Goal: Navigation & Orientation: Find specific page/section

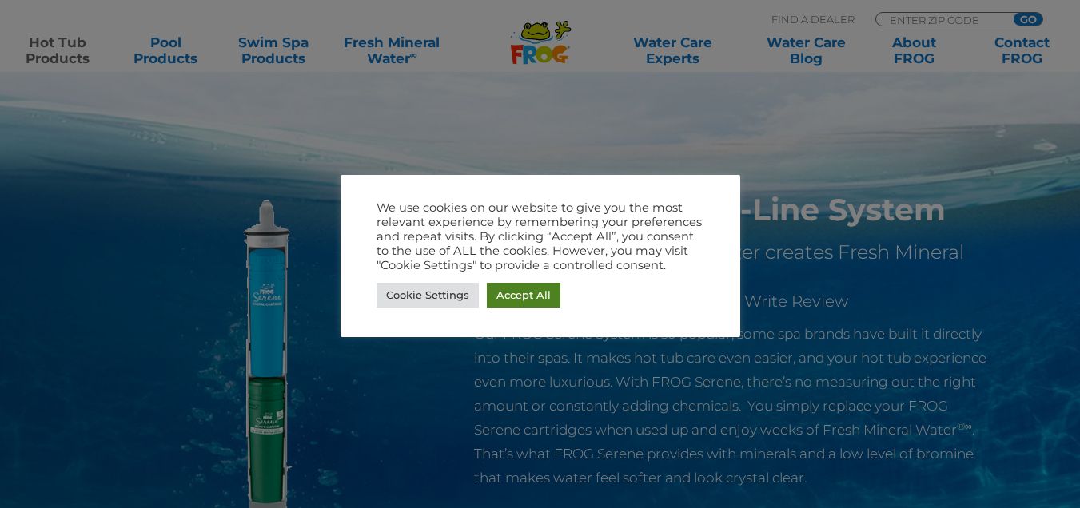
click at [552, 306] on link "Accept All" at bounding box center [524, 295] width 74 height 25
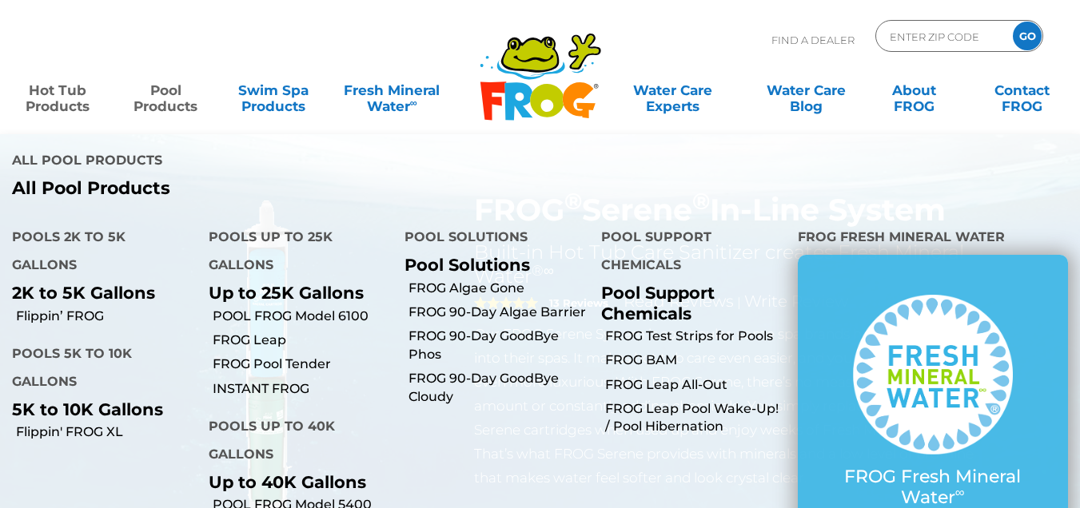
click at [179, 95] on link "Pool Products" at bounding box center [166, 90] width 84 height 32
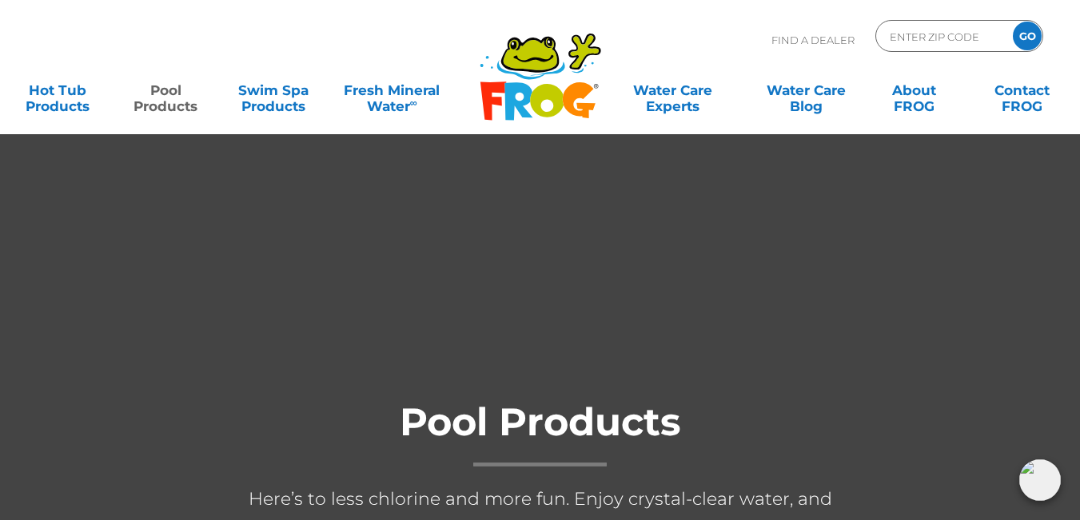
click at [542, 98] on icon at bounding box center [547, 101] width 34 height 34
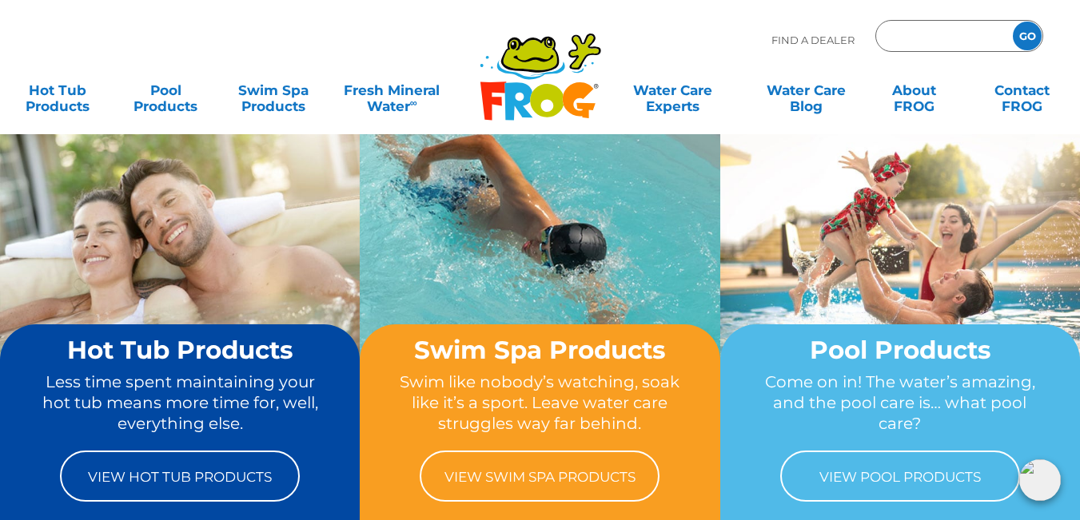
click at [949, 29] on input "Zip Code Form" at bounding box center [942, 36] width 108 height 23
paste input "FROG"
type input "F"
type input "ENTER ZIP CODE"
click at [847, 58] on p "Find A Dealer" at bounding box center [812, 40] width 83 height 40
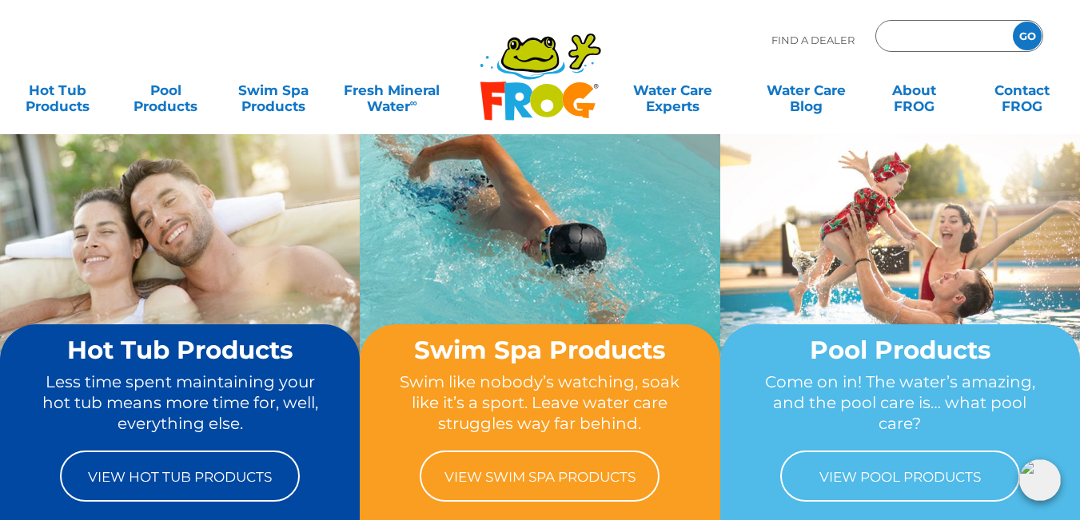
click at [949, 32] on input "Zip Code Form" at bounding box center [942, 36] width 108 height 23
paste input "72290"
type input "72290"
click at [1013, 22] on input "GO" at bounding box center [1027, 36] width 29 height 29
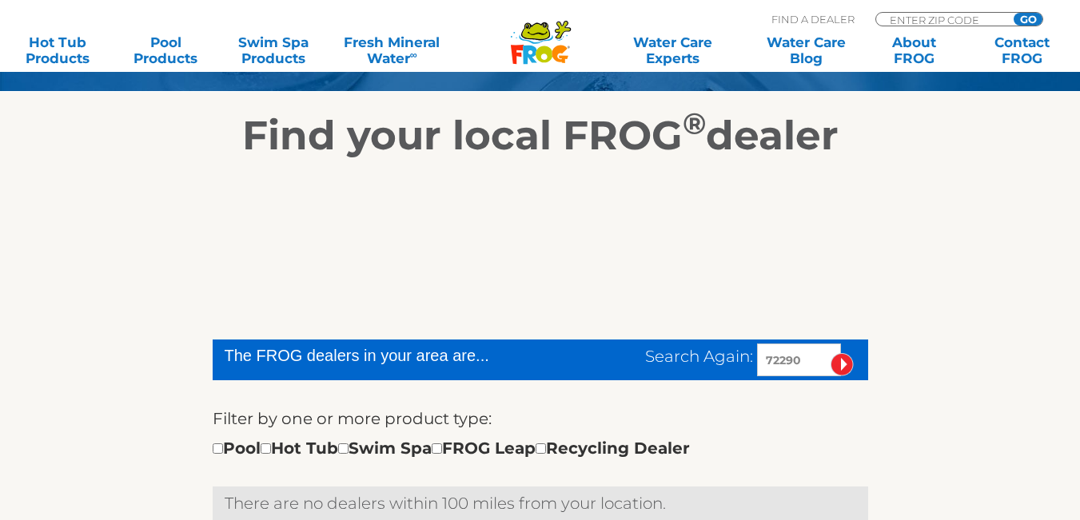
scroll to position [245, 0]
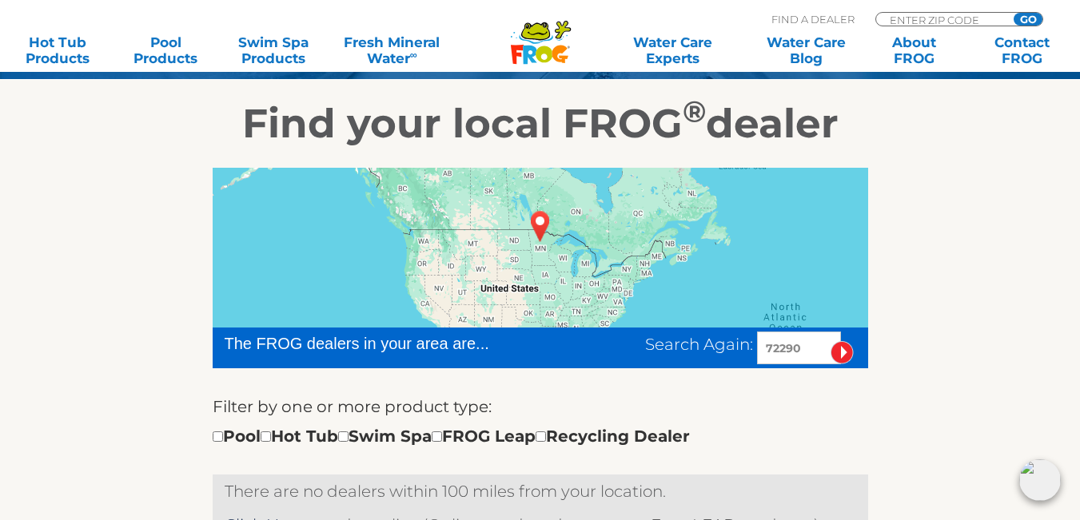
click at [924, 22] on div "MENU MENU Hot Tub Products All Hot Tub Products All Hot Tub Products FROG @ease…" at bounding box center [540, 37] width 1048 height 30
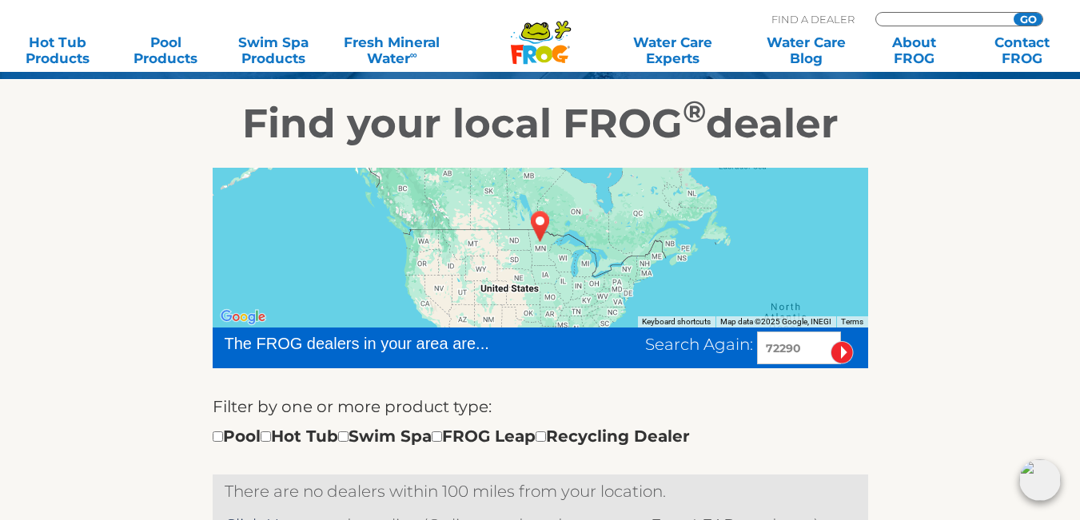
click at [925, 18] on input "Zip Code Form" at bounding box center [942, 20] width 108 height 14
paste input "FG200"
click at [1014, 13] on input "GO" at bounding box center [1028, 19] width 29 height 13
click at [1022, 19] on input "GO" at bounding box center [1028, 19] width 29 height 13
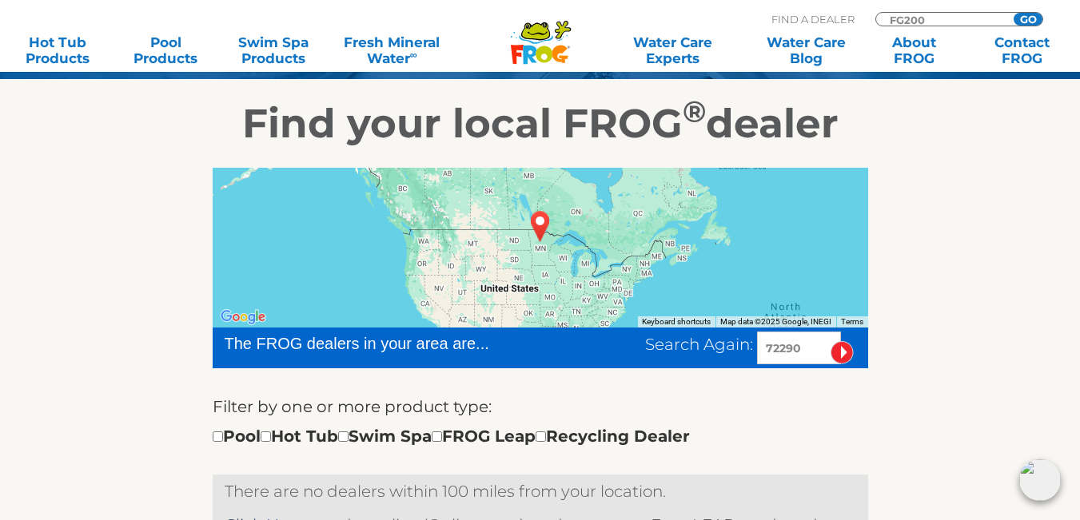
click at [1022, 19] on input "GO" at bounding box center [1028, 19] width 29 height 13
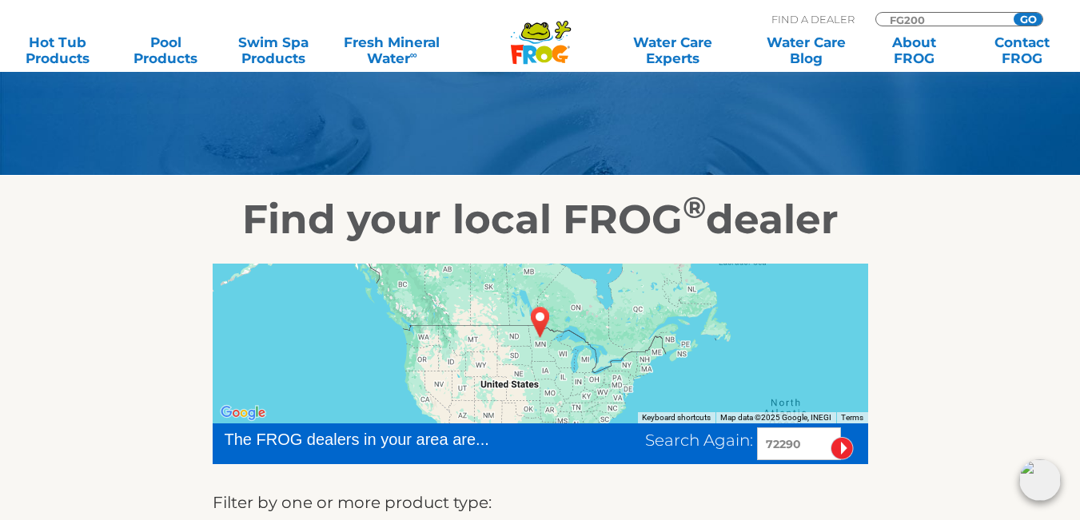
scroll to position [0, 0]
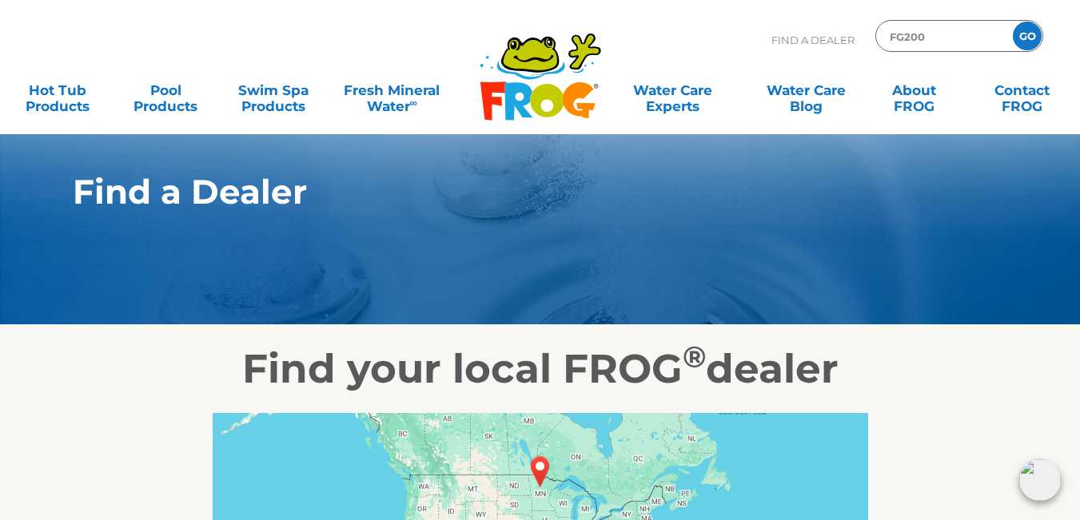
click at [1030, 30] on input "GO" at bounding box center [1027, 36] width 29 height 29
click at [1013, 22] on input "GO" at bounding box center [1027, 36] width 29 height 29
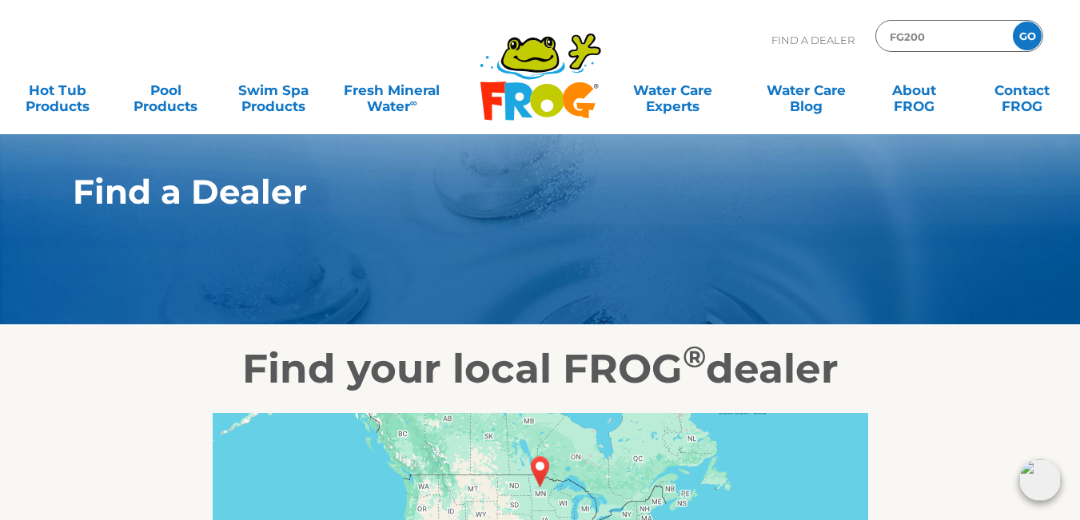
click at [1013, 22] on input "GO" at bounding box center [1027, 36] width 29 height 29
type input "F"
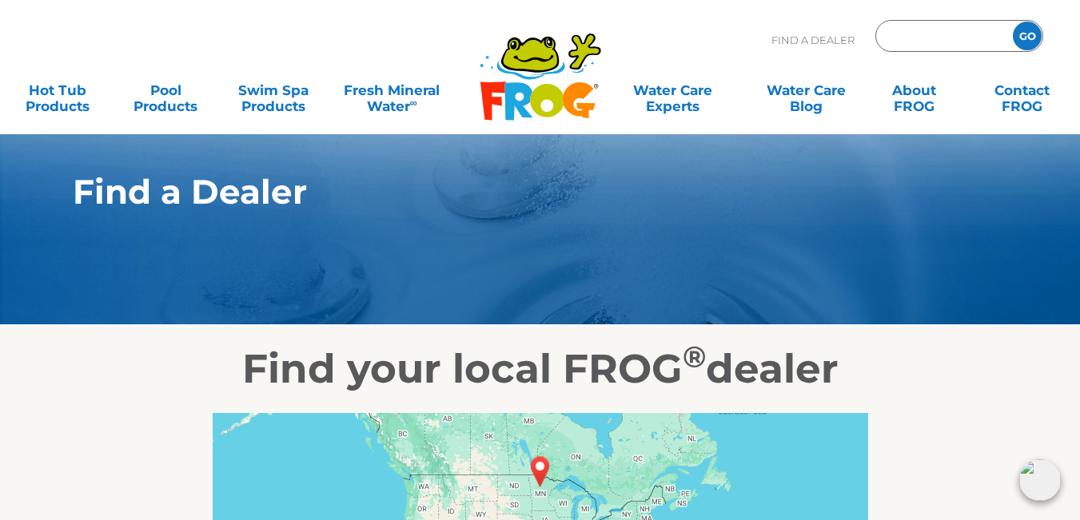
paste input "72290"
type input "72290"
click at [1013, 22] on input "GO" at bounding box center [1027, 36] width 29 height 29
click at [1030, 36] on input "GO" at bounding box center [1027, 36] width 29 height 29
